Goal: Task Accomplishment & Management: Use online tool/utility

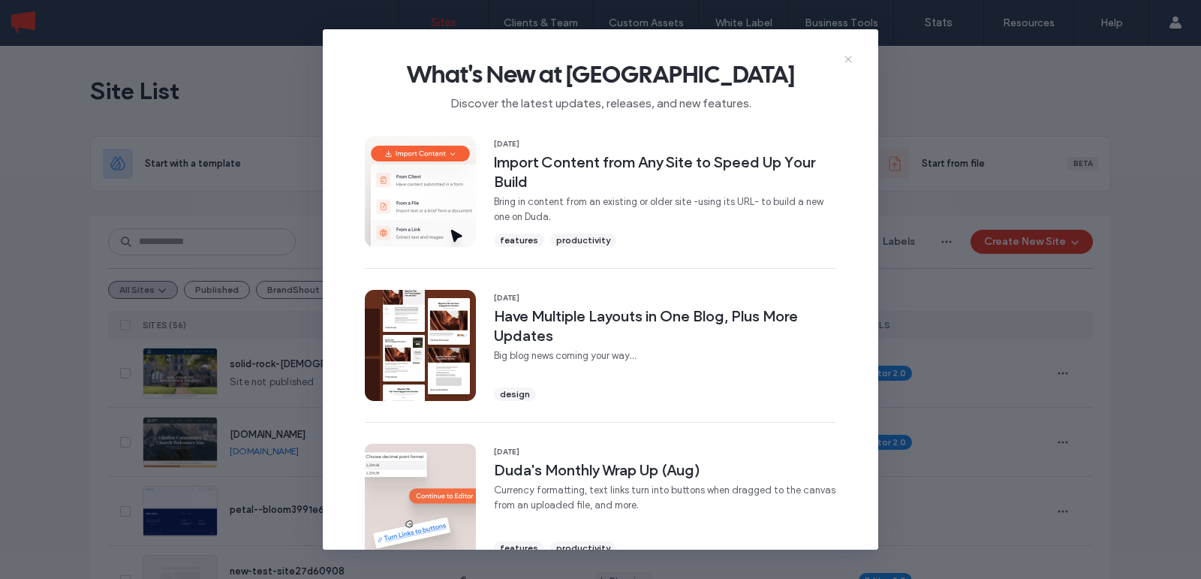
click at [846, 58] on icon at bounding box center [848, 59] width 12 height 12
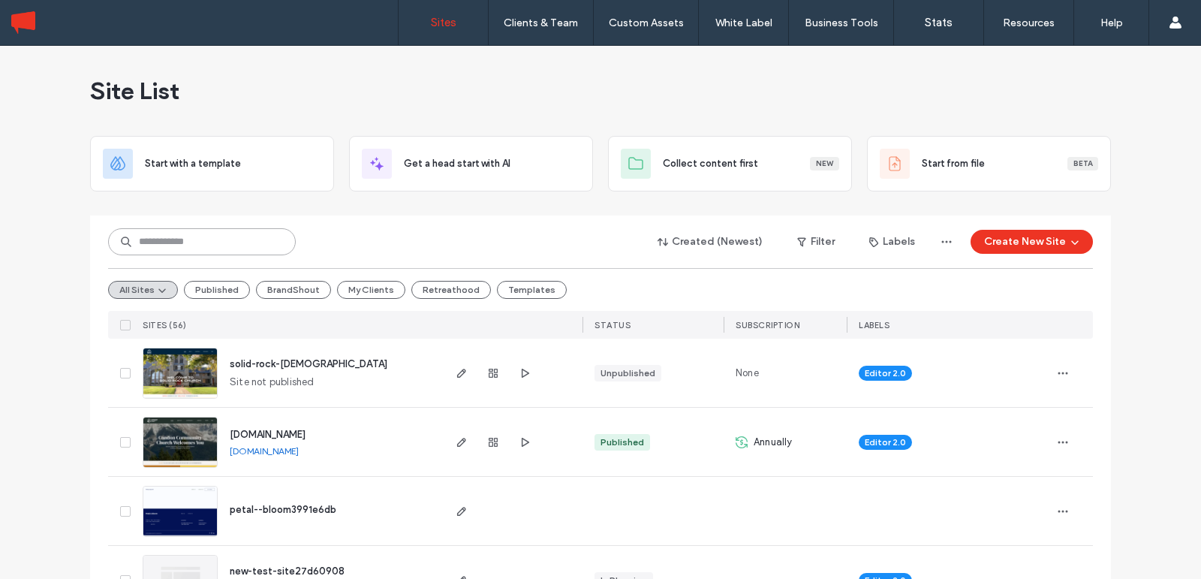
click at [180, 233] on input at bounding box center [202, 241] width 188 height 27
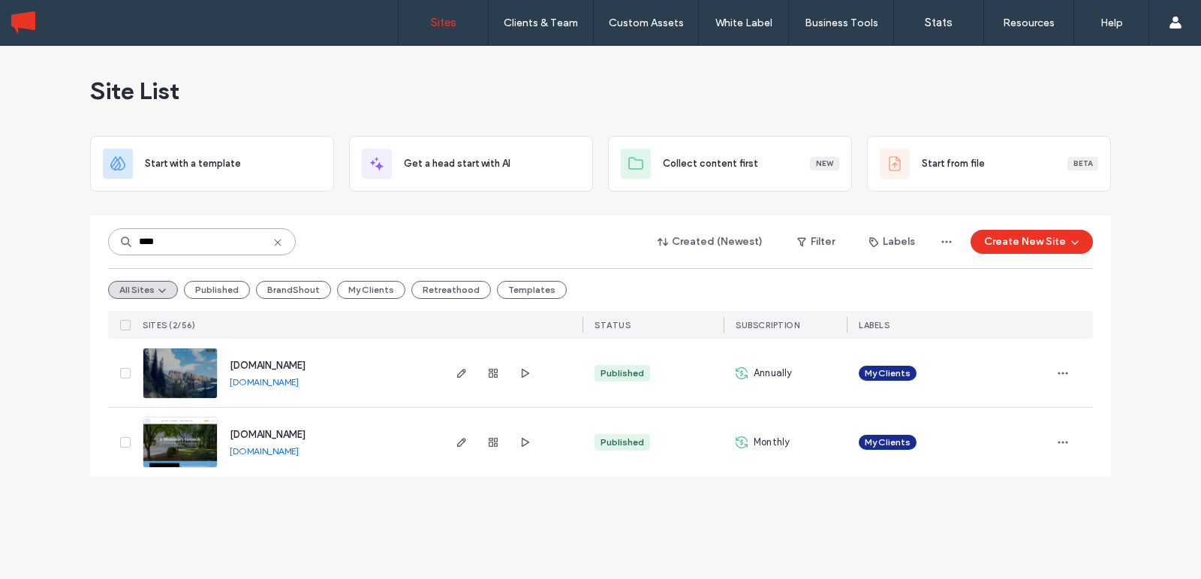
type input "****"
click at [290, 429] on span "[DOMAIN_NAME]" at bounding box center [268, 434] width 76 height 11
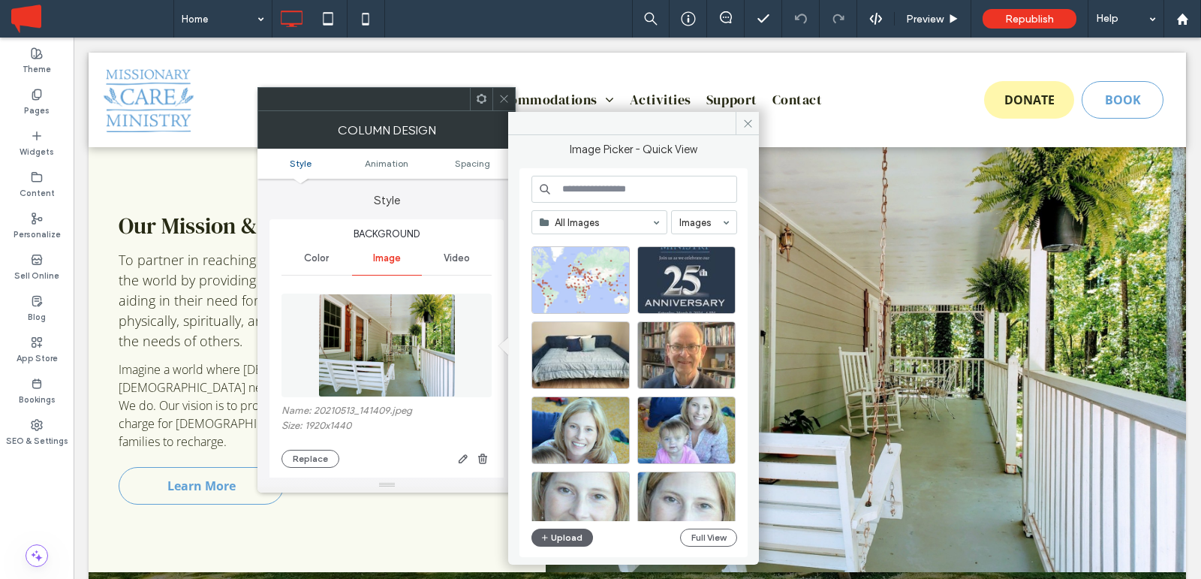
scroll to position [2577, 0]
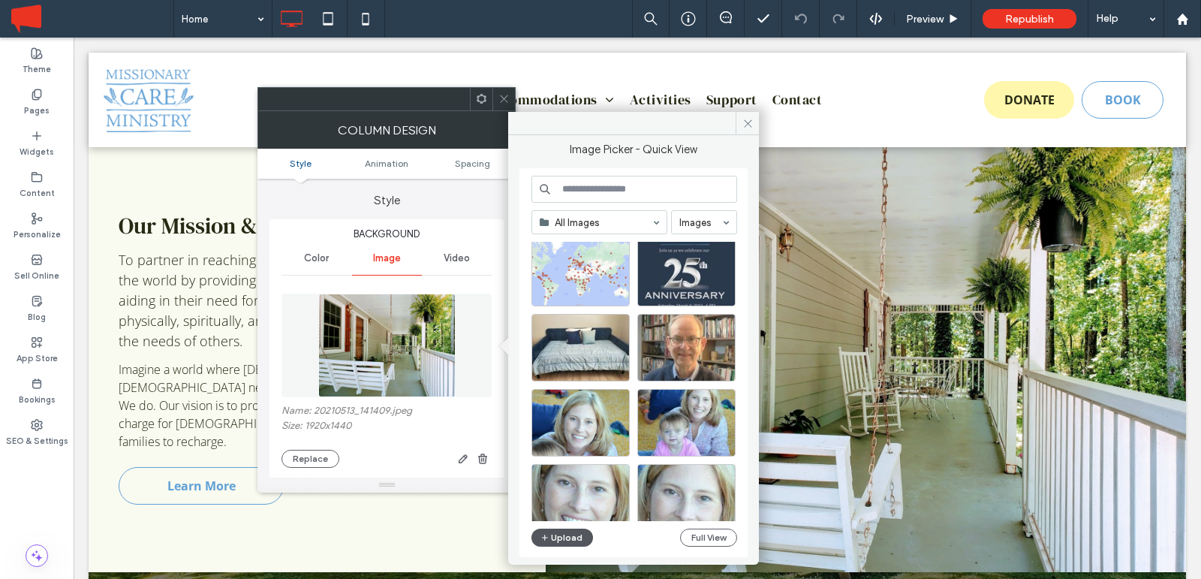
click at [561, 538] on button "Upload" at bounding box center [562, 537] width 62 height 18
click at [559, 539] on button "Upload" at bounding box center [562, 537] width 62 height 18
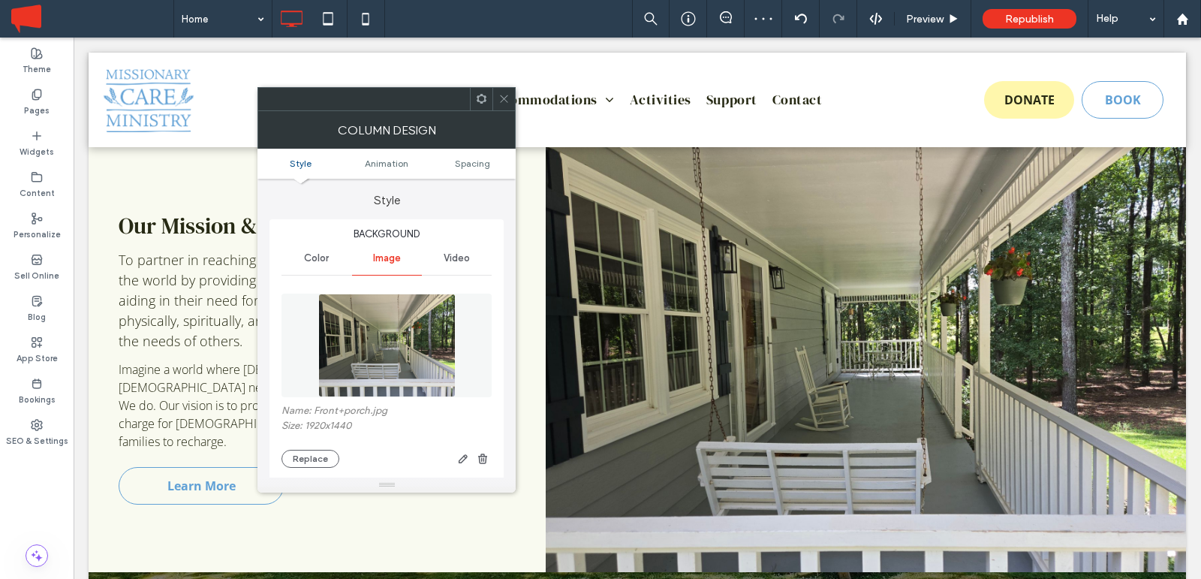
click at [495, 97] on div at bounding box center [503, 99] width 23 height 23
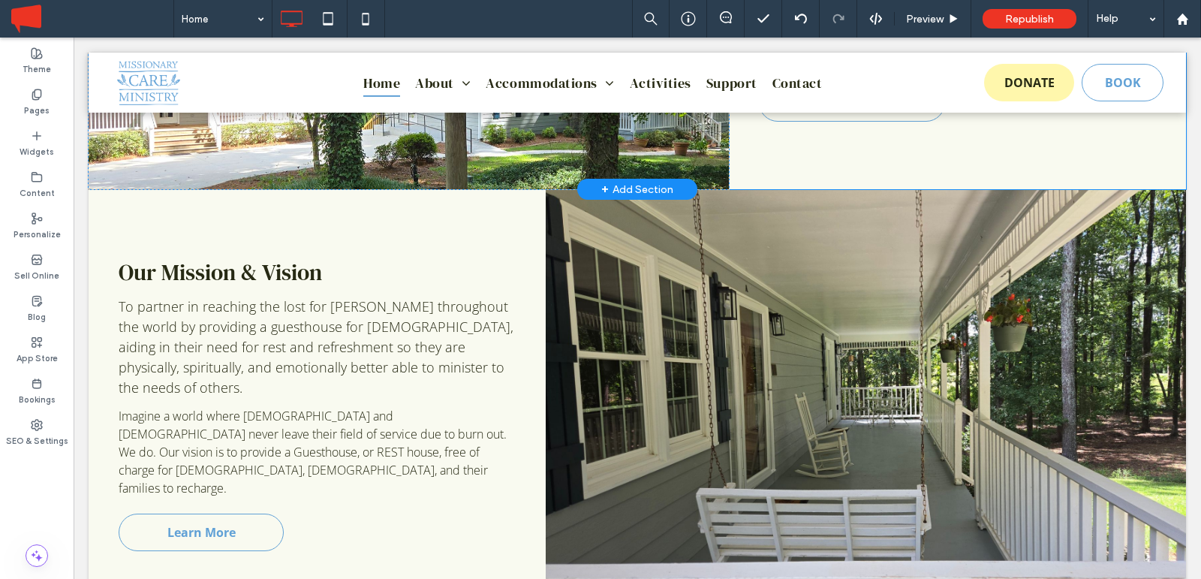
scroll to position [1157, 0]
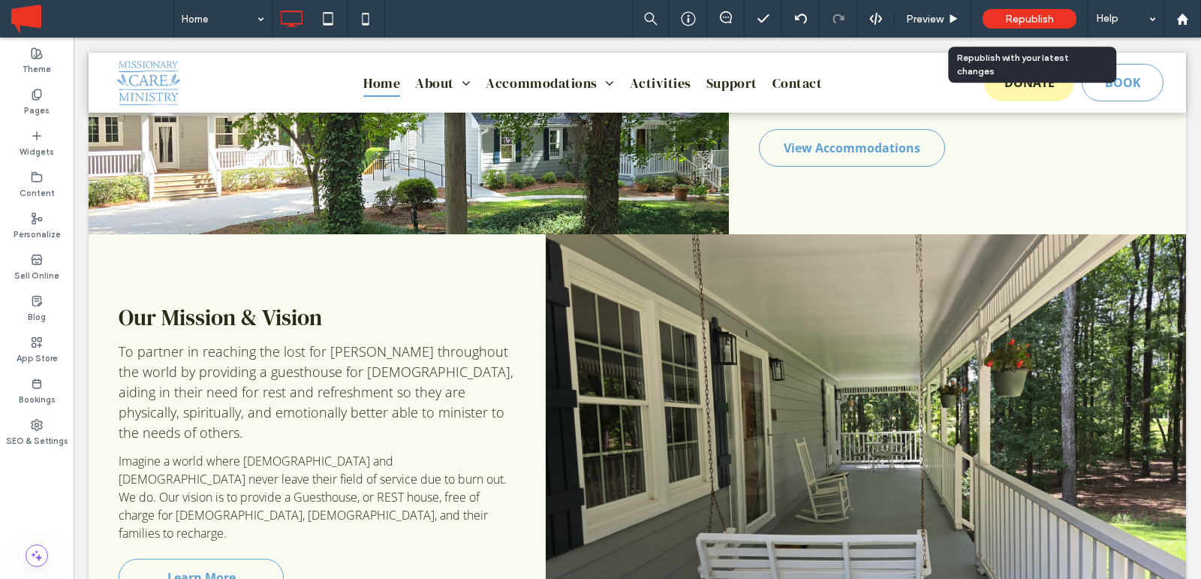
click at [1015, 25] on div "Republish" at bounding box center [1029, 19] width 94 height 20
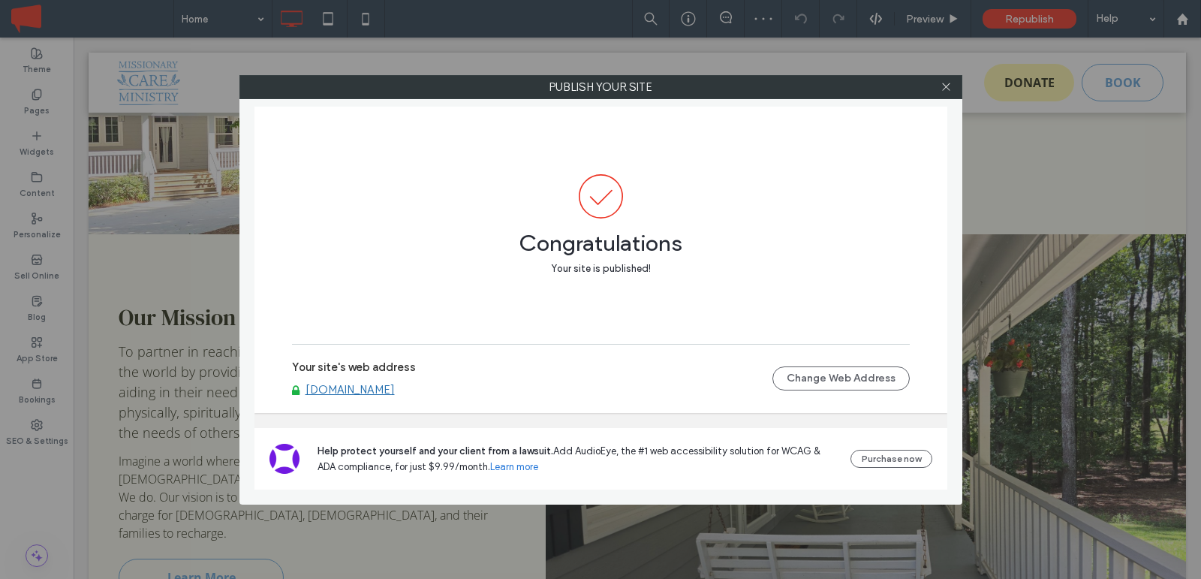
click at [376, 392] on link "[DOMAIN_NAME]" at bounding box center [349, 390] width 89 height 14
